Goal: Information Seeking & Learning: Learn about a topic

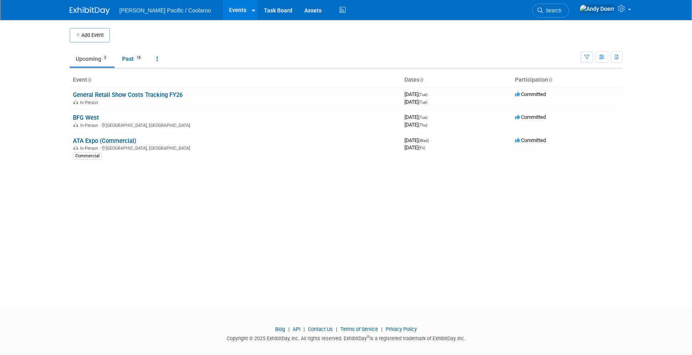
drag, startPoint x: 49, startPoint y: 171, endPoint x: 54, endPoint y: 160, distance: 11.8
click at [50, 171] on body "[PERSON_NAME] Pacific / Coolaroo Events Add Event Bulk Upload Events Shareable …" at bounding box center [346, 177] width 692 height 355
click at [80, 118] on link "BFG West" at bounding box center [86, 117] width 26 height 7
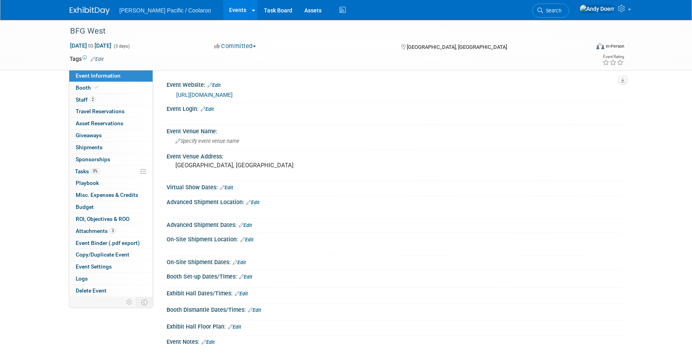
click at [233, 94] on link "https://web.cvent.com/event/3b96c65f-2592-4ad2-b02b-6304829c4feb/summary" at bounding box center [204, 95] width 56 height 6
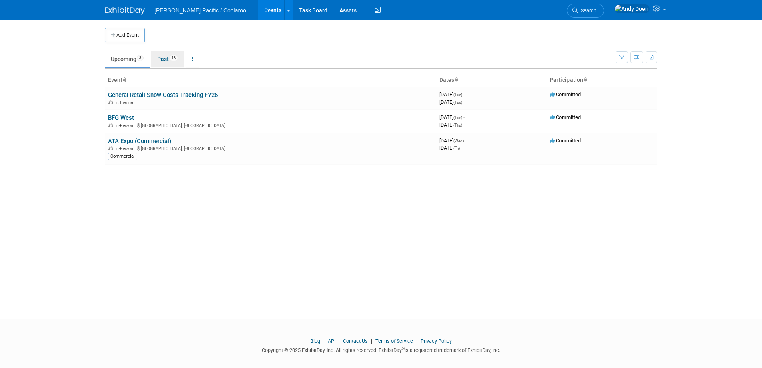
click at [170, 56] on link "Past 18" at bounding box center [167, 58] width 33 height 15
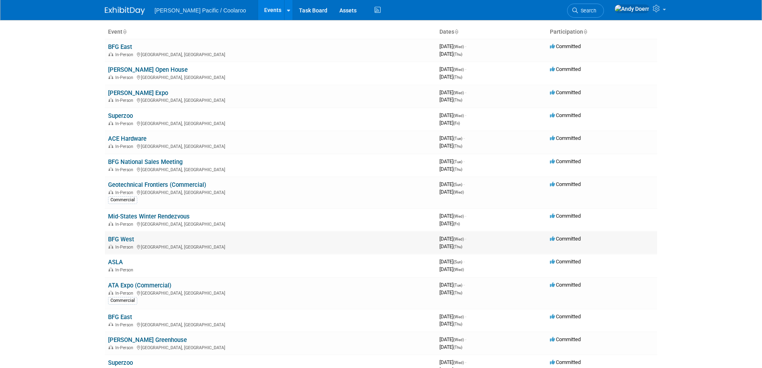
scroll to position [49, 0]
click at [123, 313] on link "BFG East" at bounding box center [120, 315] width 24 height 7
click at [129, 46] on link "BFG East" at bounding box center [120, 45] width 24 height 7
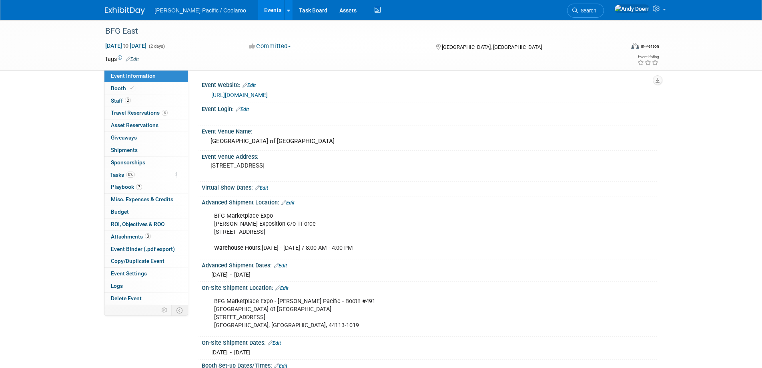
click at [268, 96] on link "https://web.cvent.com/event/7060c663-a9b2-4246-a50c-aabebc3fb8e0/summary" at bounding box center [239, 95] width 56 height 6
